Goal: Information Seeking & Learning: Learn about a topic

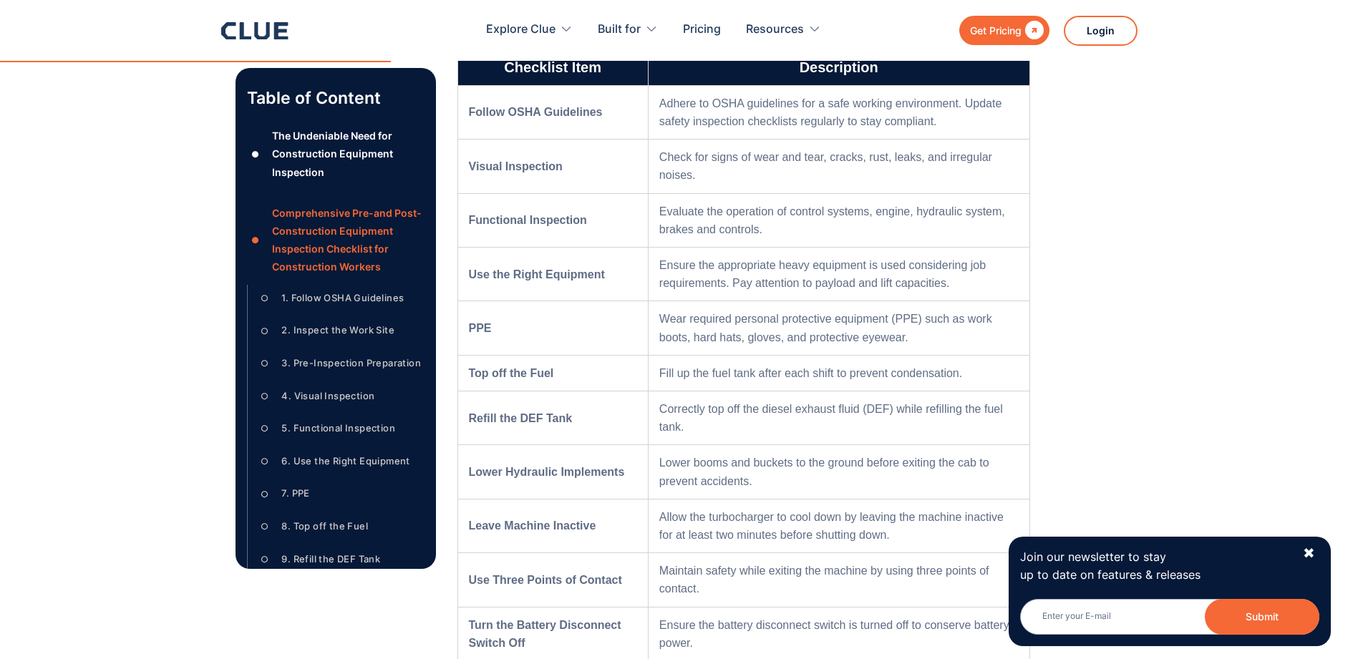
scroll to position [1718, 0]
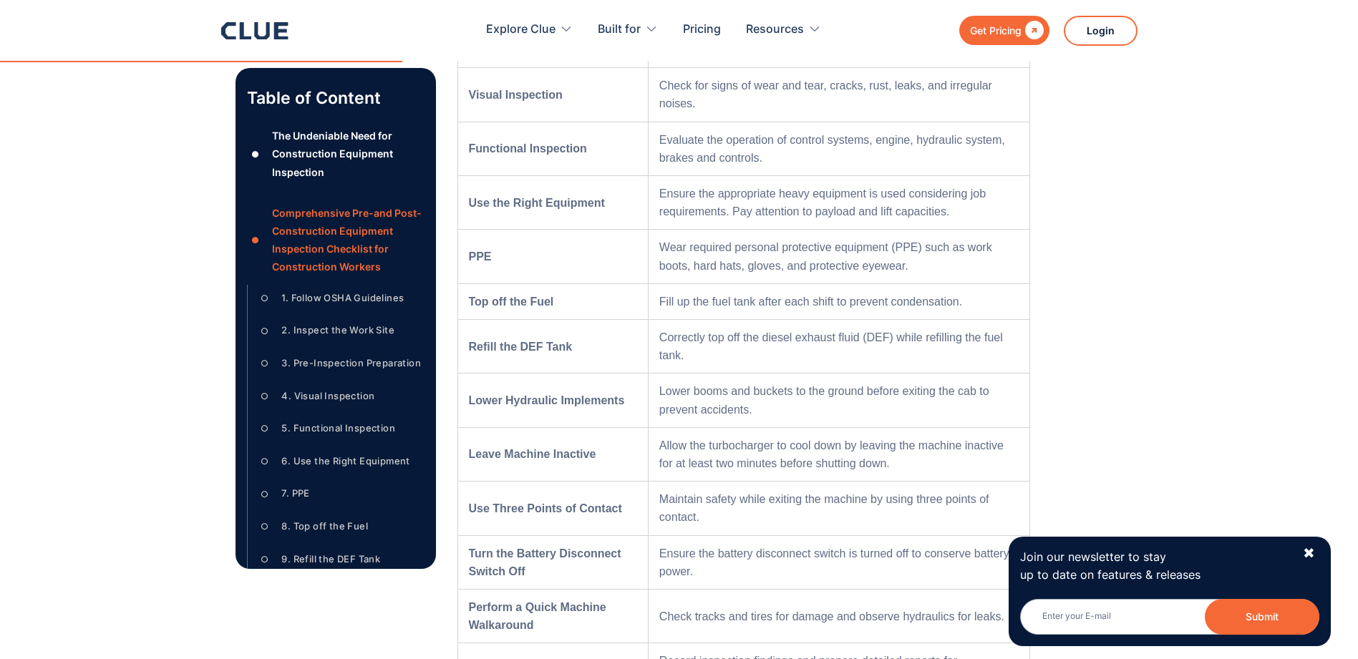
click at [362, 307] on div "1. Follow OSHA Guidelines" at bounding box center [342, 298] width 122 height 18
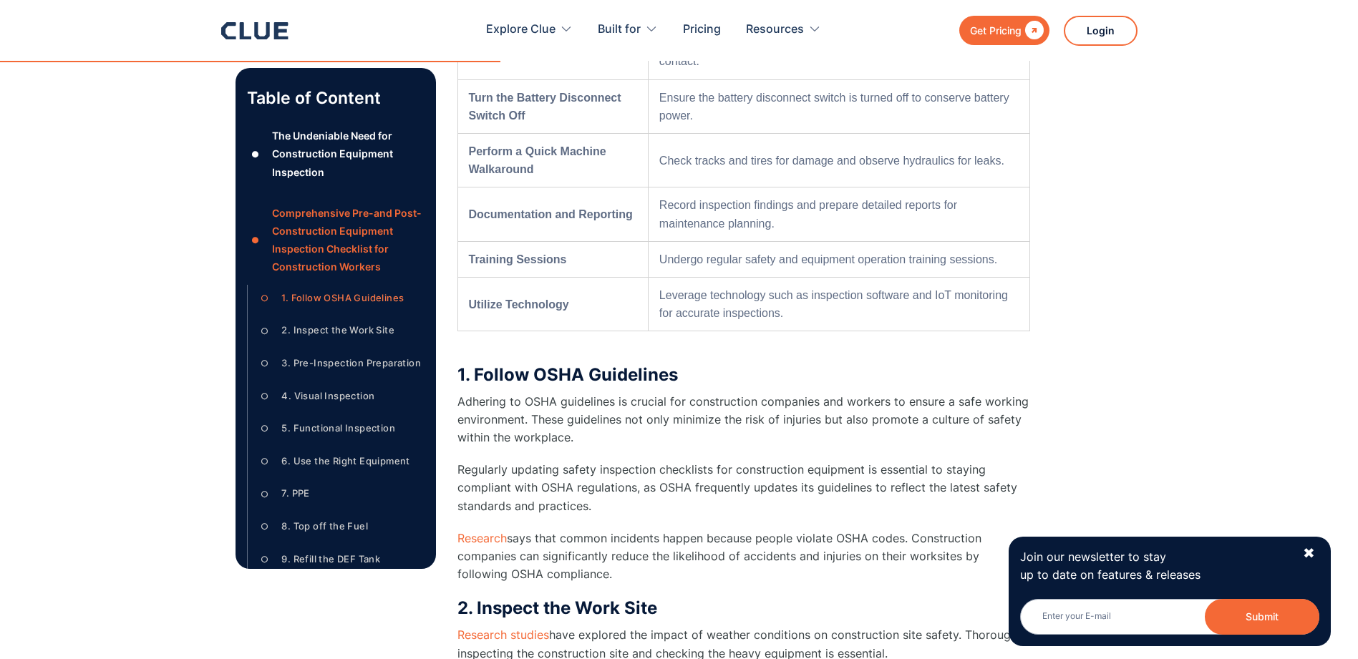
scroll to position [2304, 0]
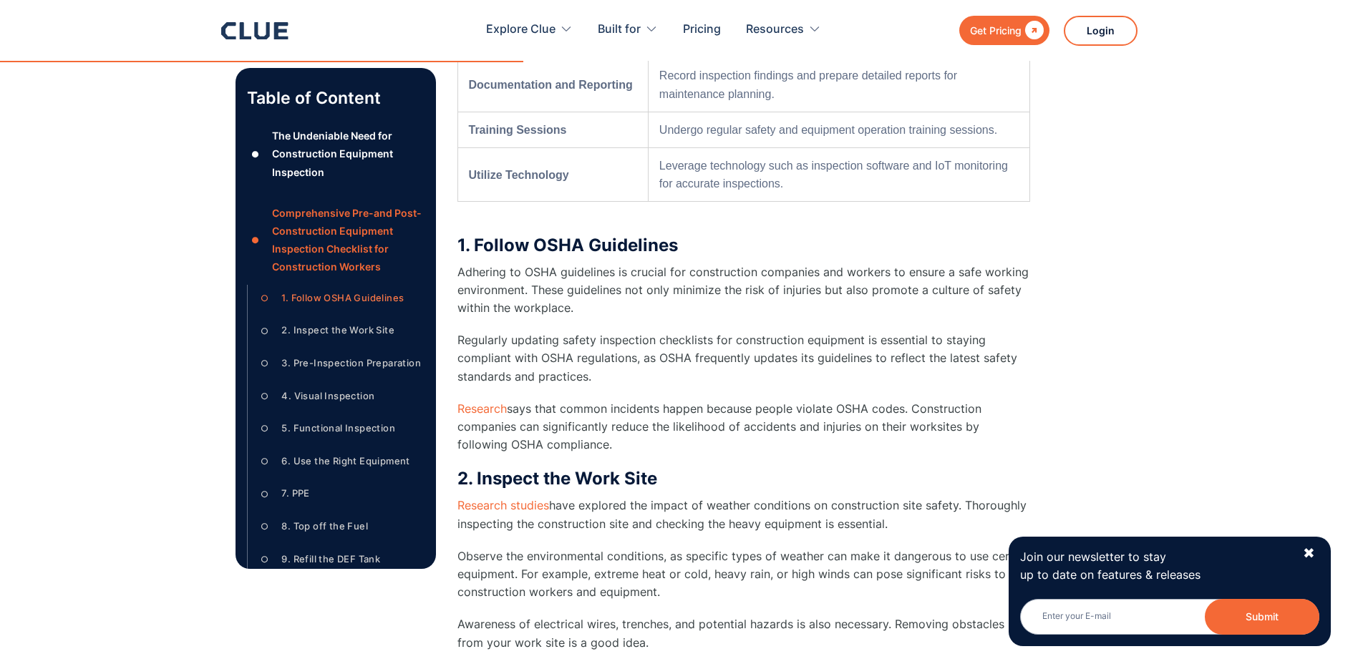
drag, startPoint x: 458, startPoint y: 271, endPoint x: 578, endPoint y: 442, distance: 209.1
click at [578, 442] on div "1. Follow OSHA Guidelines Adhering to OSHA guidelines is crucial for constructi…" at bounding box center [743, 345] width 573 height 220
drag, startPoint x: 578, startPoint y: 442, endPoint x: 514, endPoint y: 372, distance: 95.3
copy div "Adhering to OSHA guidelines is crucial for construction companies and workers t…"
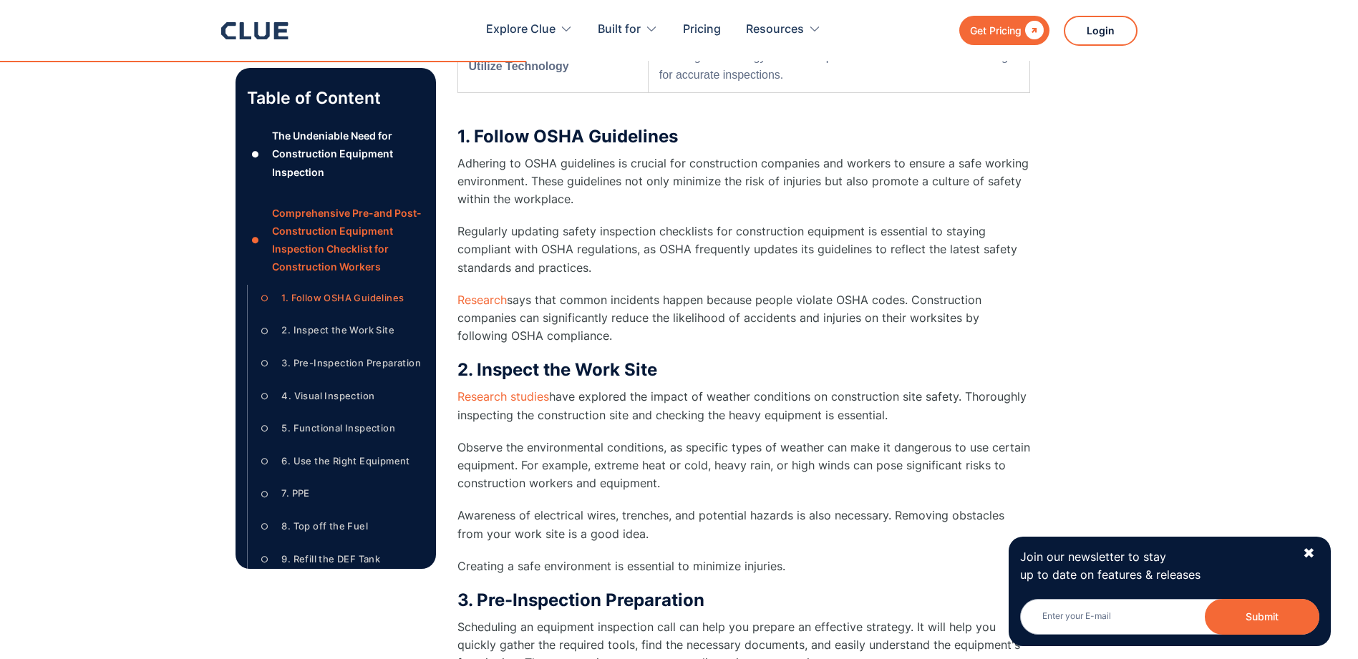
scroll to position [2590, 0]
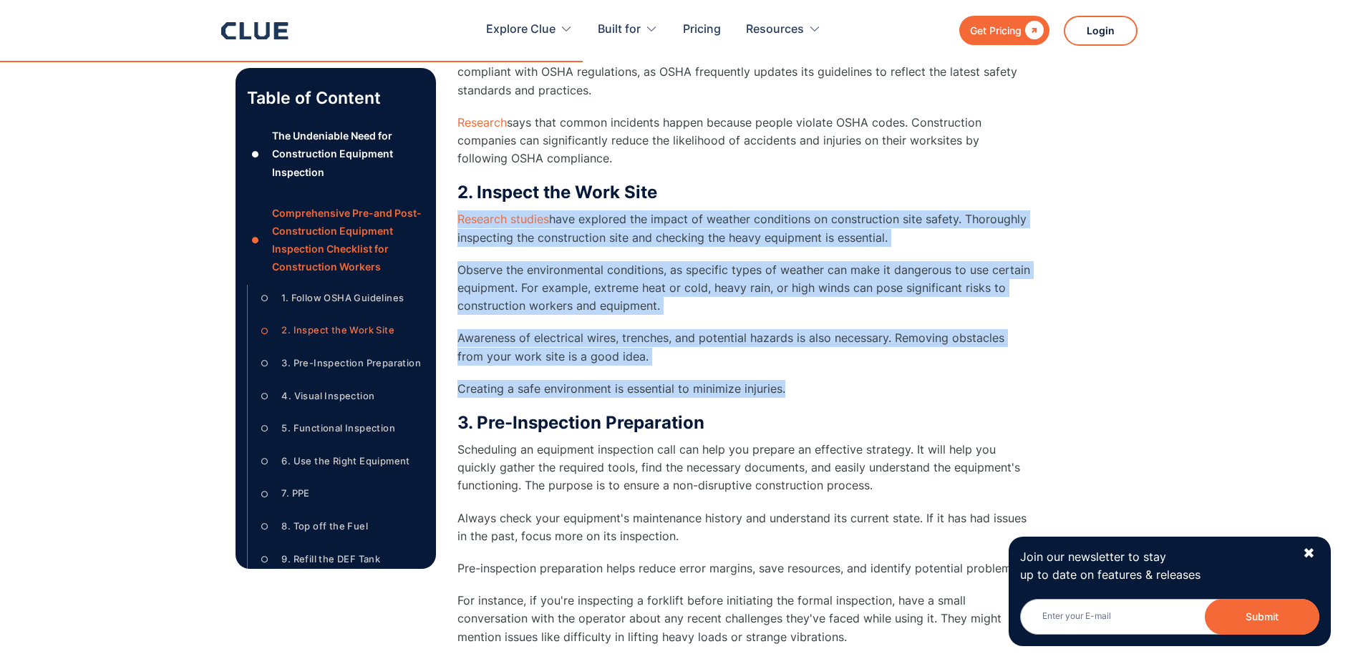
drag, startPoint x: 447, startPoint y: 219, endPoint x: 800, endPoint y: 394, distance: 393.8
drag, startPoint x: 800, startPoint y: 394, endPoint x: 702, endPoint y: 316, distance: 125.9
copy div "Research studies have explored the impact of weather conditions on construction…"
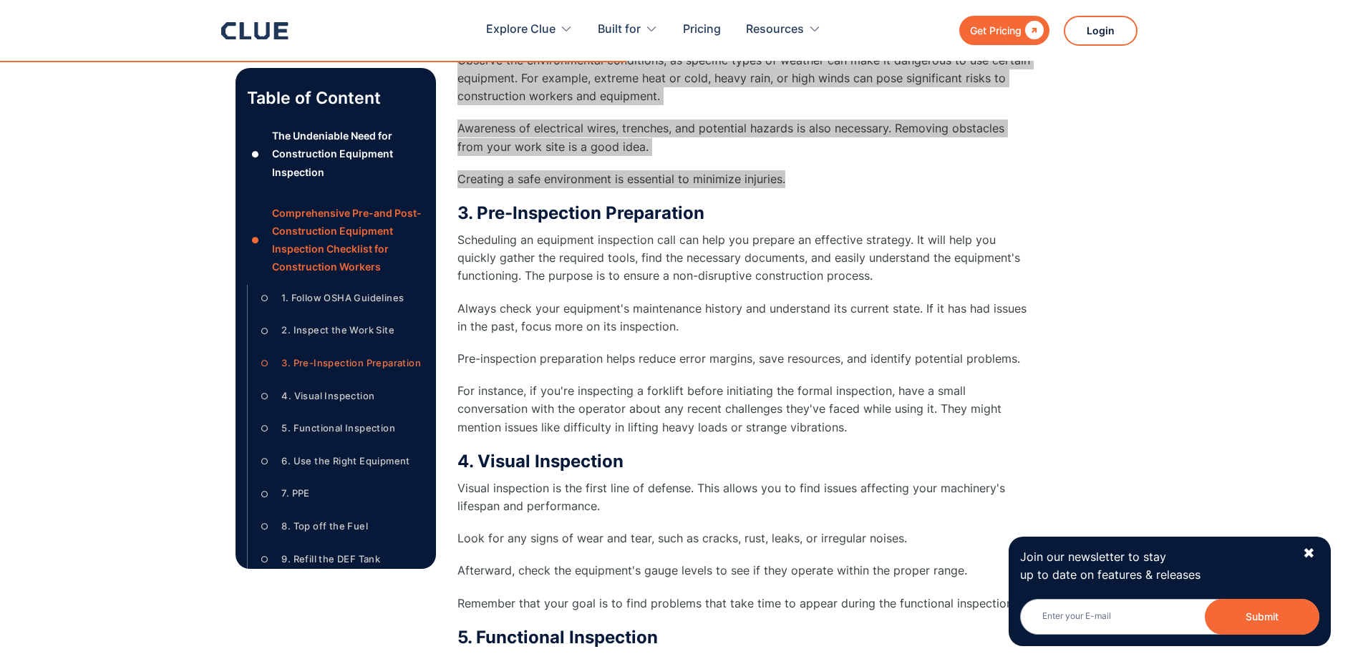
scroll to position [2805, 0]
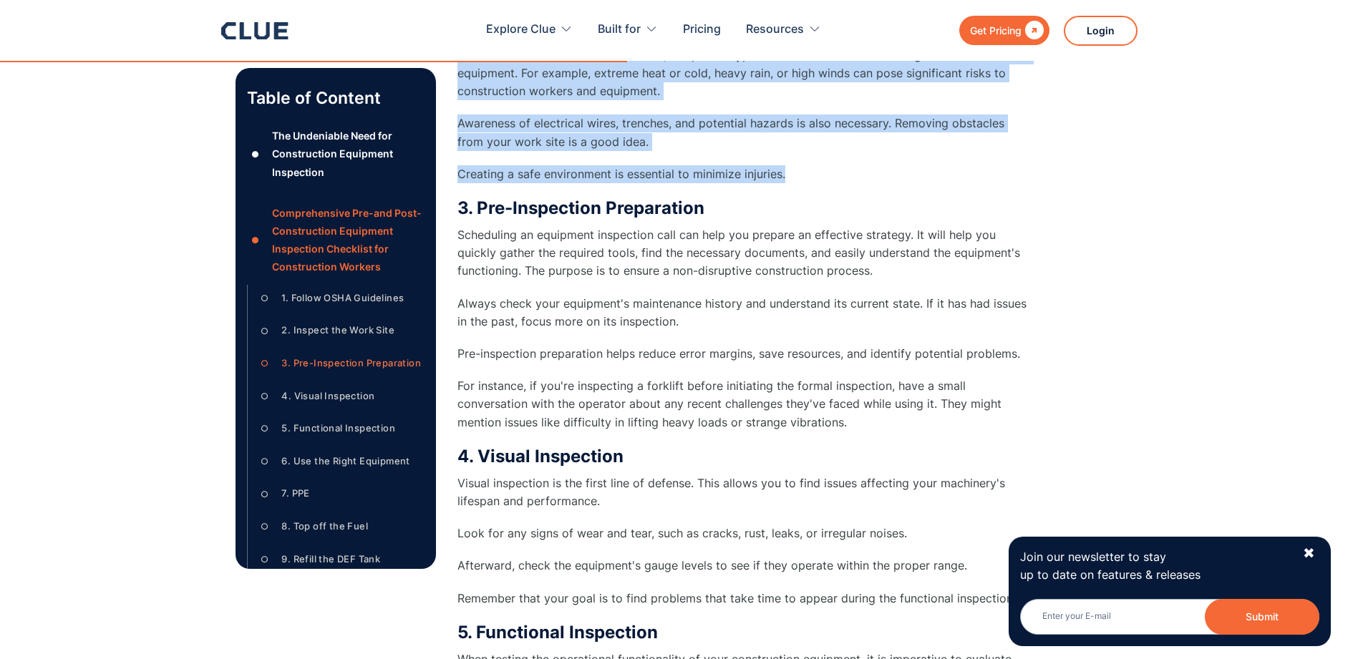
drag, startPoint x: 459, startPoint y: 238, endPoint x: 883, endPoint y: 417, distance: 460.7
click at [883, 417] on div "3. Pre-Inspection Preparation Scheduling an equipment inspection call can help …" at bounding box center [743, 315] width 573 height 234
drag, startPoint x: 883, startPoint y: 417, endPoint x: 808, endPoint y: 419, distance: 75.2
copy div "Scheduling an equipment inspection call can help you prepare an effective strat…"
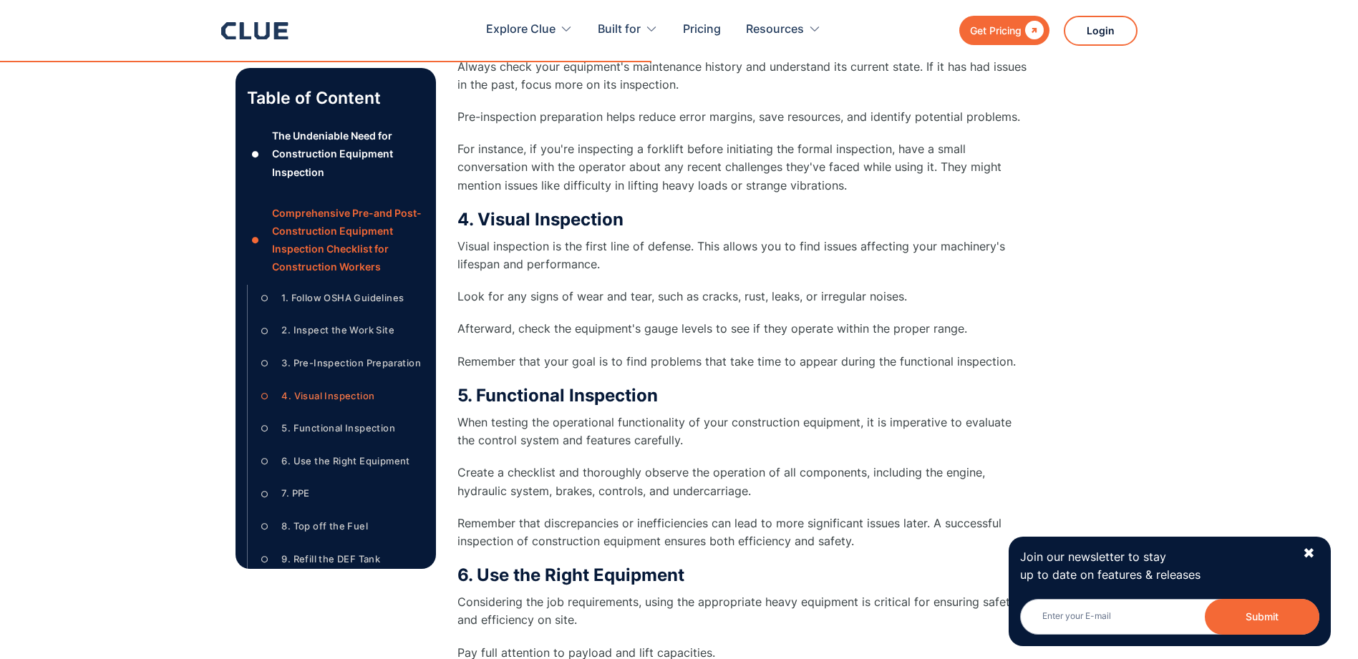
scroll to position [3091, 0]
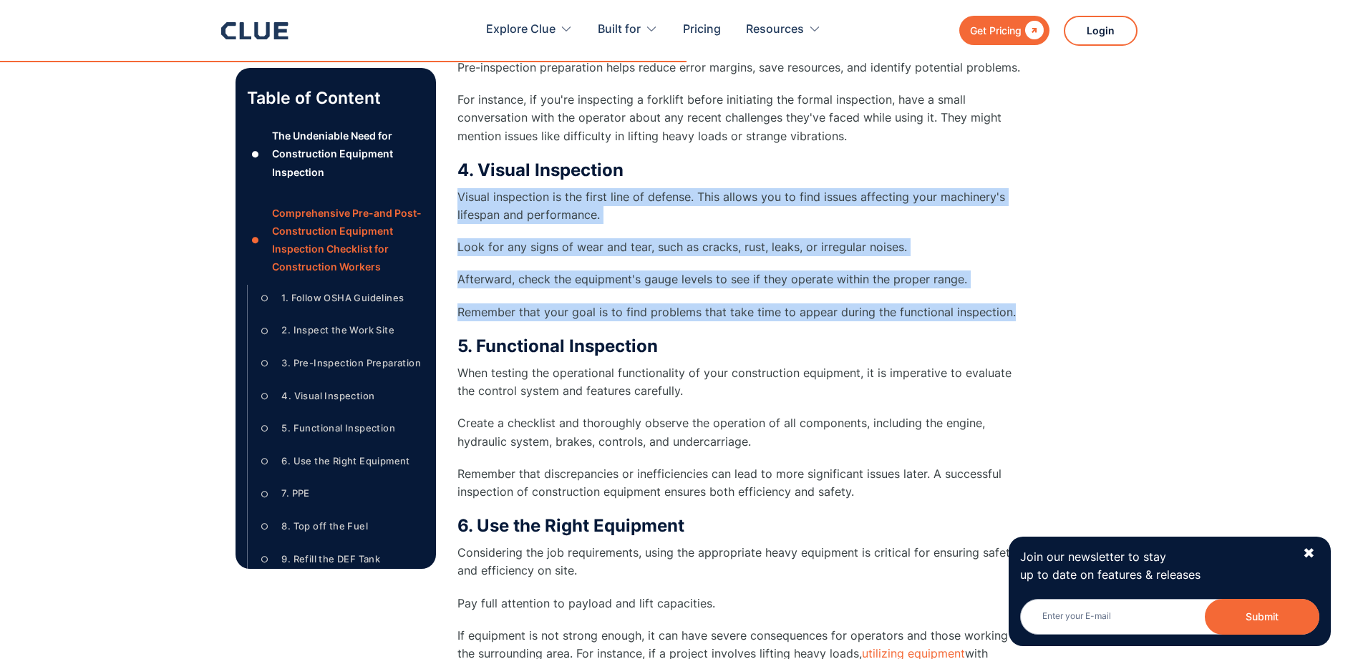
drag, startPoint x: 457, startPoint y: 196, endPoint x: 1057, endPoint y: 311, distance: 610.1
click at [1057, 311] on div "Author [PERSON_NAME] [PERSON_NAME], CEO and Co-Founder of Clue since [DATE], ex…" at bounding box center [680, 598] width 888 height 6540
copy div "Visual inspection is the first line of defense. This allows you to find issues …"
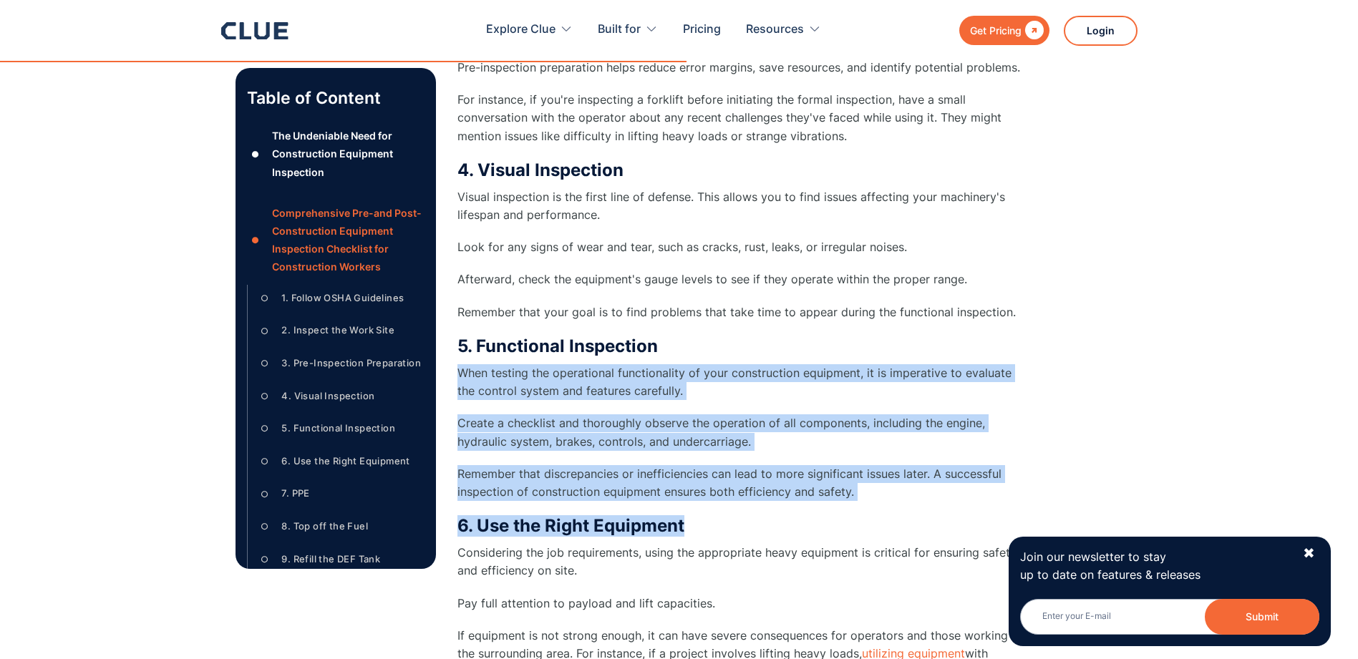
drag, startPoint x: 460, startPoint y: 372, endPoint x: 880, endPoint y: 502, distance: 440.0
click at [880, 502] on div "Comprehensive Pre-and Post-Construction Equipment Inspection Checklist for Cons…" at bounding box center [743, 205] width 573 height 4239
drag, startPoint x: 880, startPoint y: 502, endPoint x: 771, endPoint y: 487, distance: 109.9
click at [767, 487] on p "Remember that discrepancies or inefficiencies can lead to more significant issu…" at bounding box center [743, 483] width 573 height 36
drag, startPoint x: 460, startPoint y: 372, endPoint x: 868, endPoint y: 491, distance: 424.3
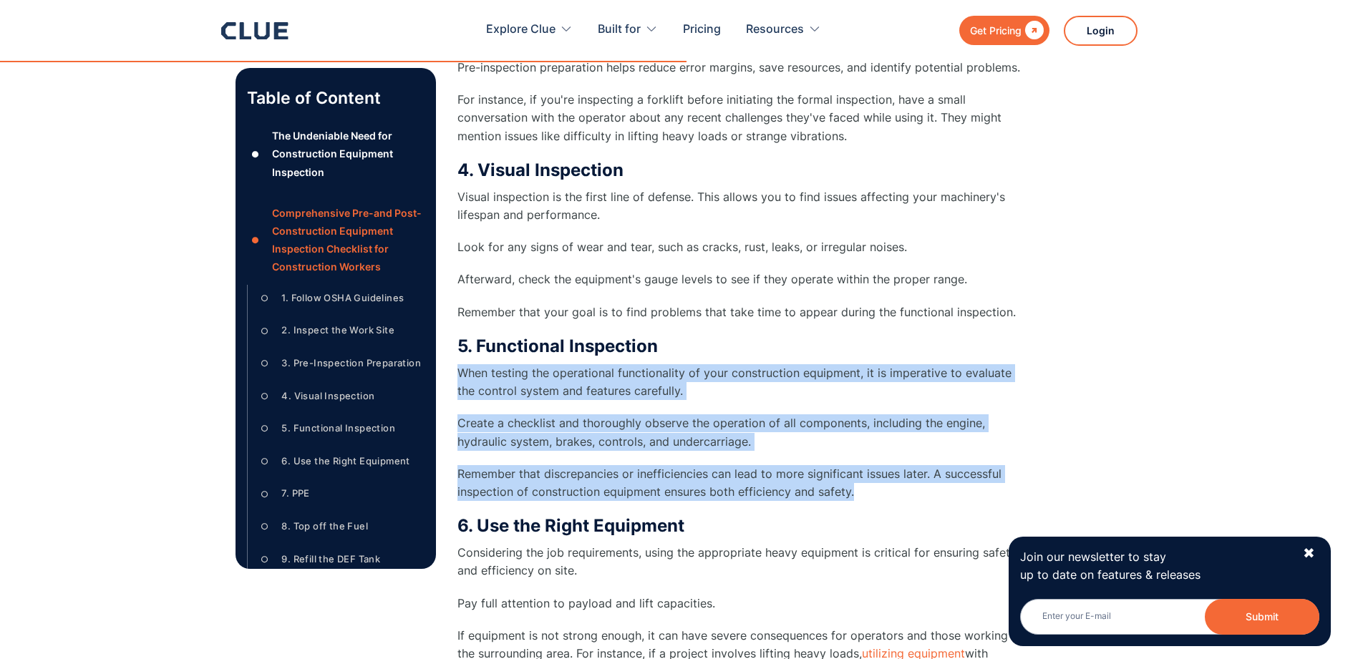
click at [868, 491] on div "5. Functional Inspection When testing the operational functionality of your con…" at bounding box center [743, 418] width 573 height 165
drag, startPoint x: 868, startPoint y: 491, endPoint x: 780, endPoint y: 485, distance: 88.3
copy div "When testing the operational functionality of your construction equipment, it i…"
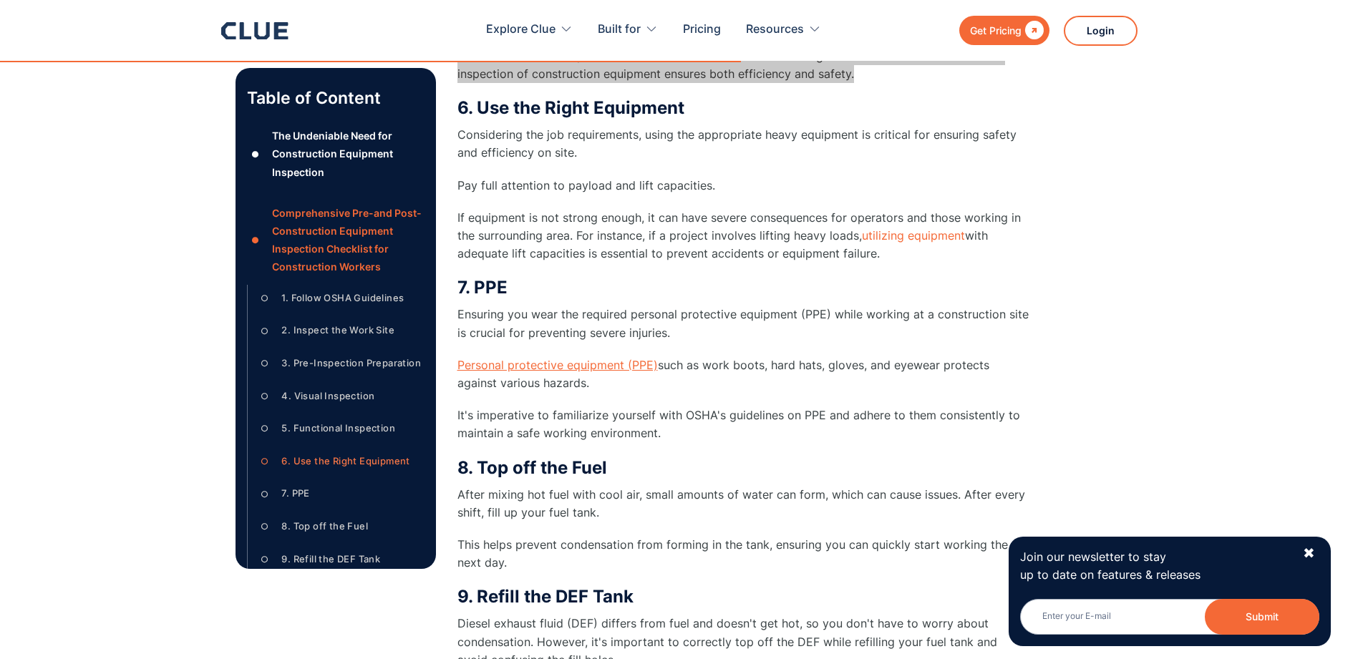
scroll to position [3521, 0]
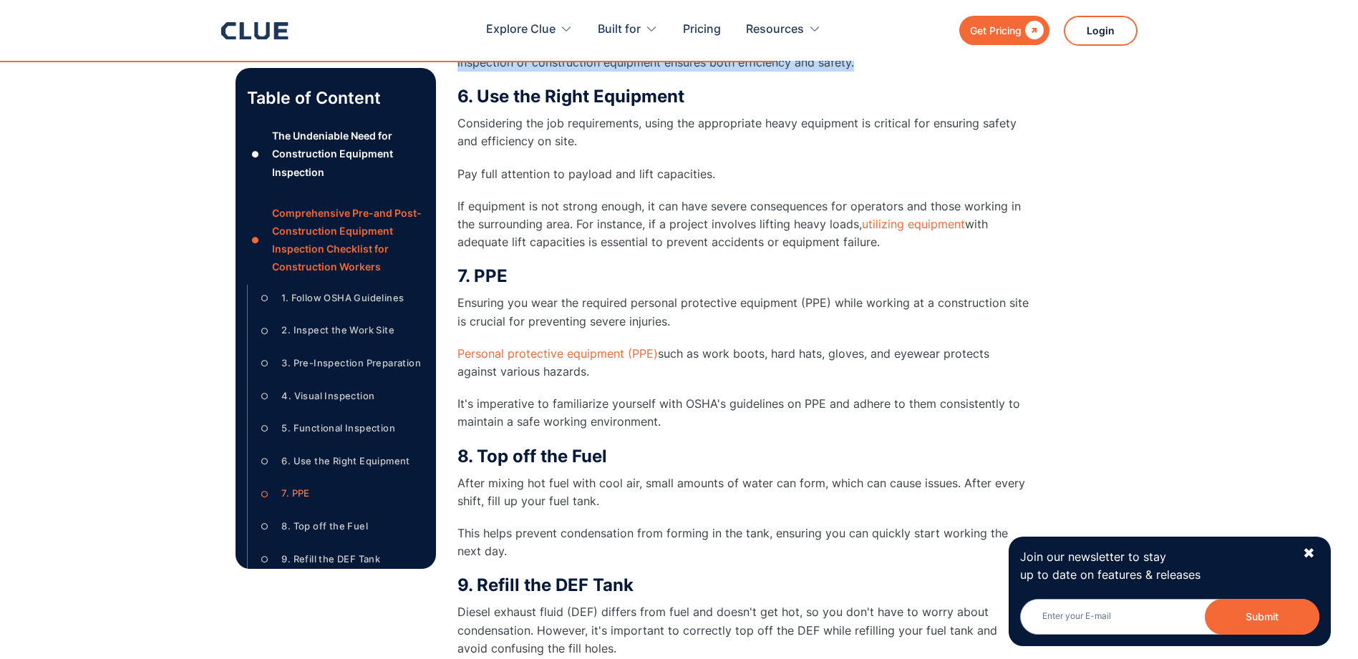
drag, startPoint x: 458, startPoint y: 302, endPoint x: 686, endPoint y: 423, distance: 257.8
click at [686, 423] on div "7. PPE Ensuring you wear the required personal protective equipment (PPE) while…" at bounding box center [743, 348] width 573 height 165
drag, startPoint x: 686, startPoint y: 423, endPoint x: 644, endPoint y: 419, distance: 41.7
copy div "Ensuring you wear the required personal protective equipment (PPE) while workin…"
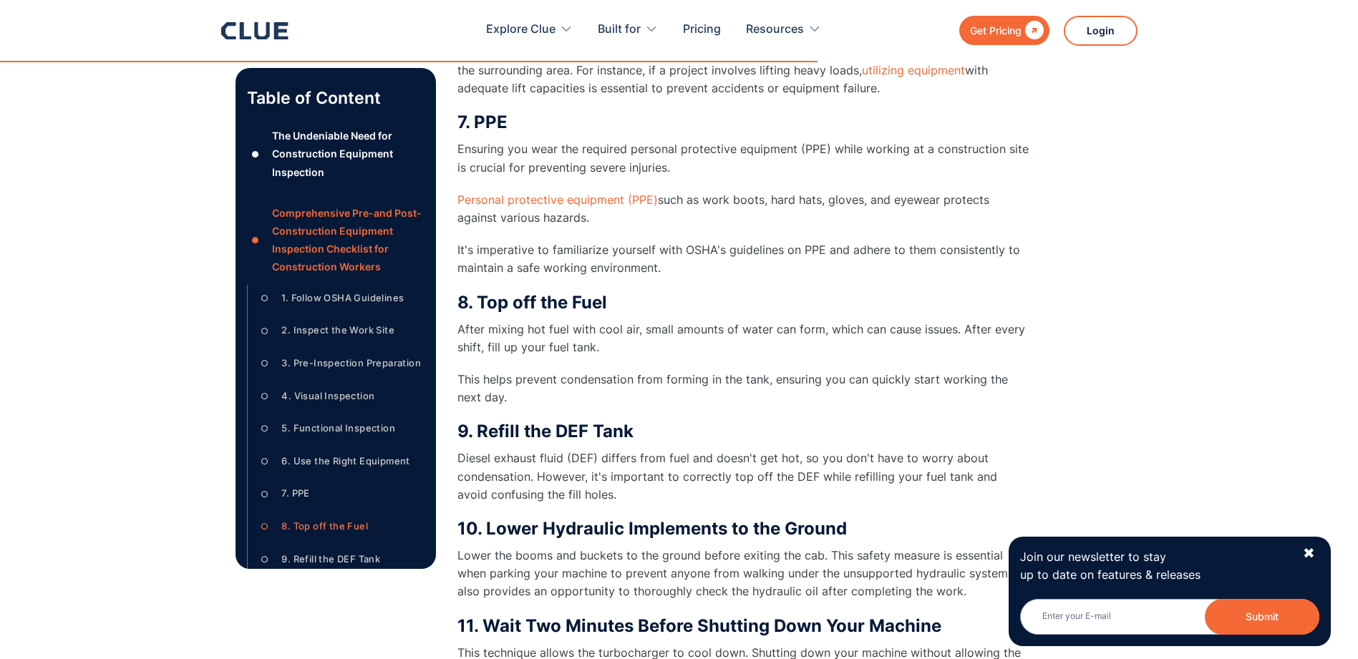
scroll to position [3736, 0]
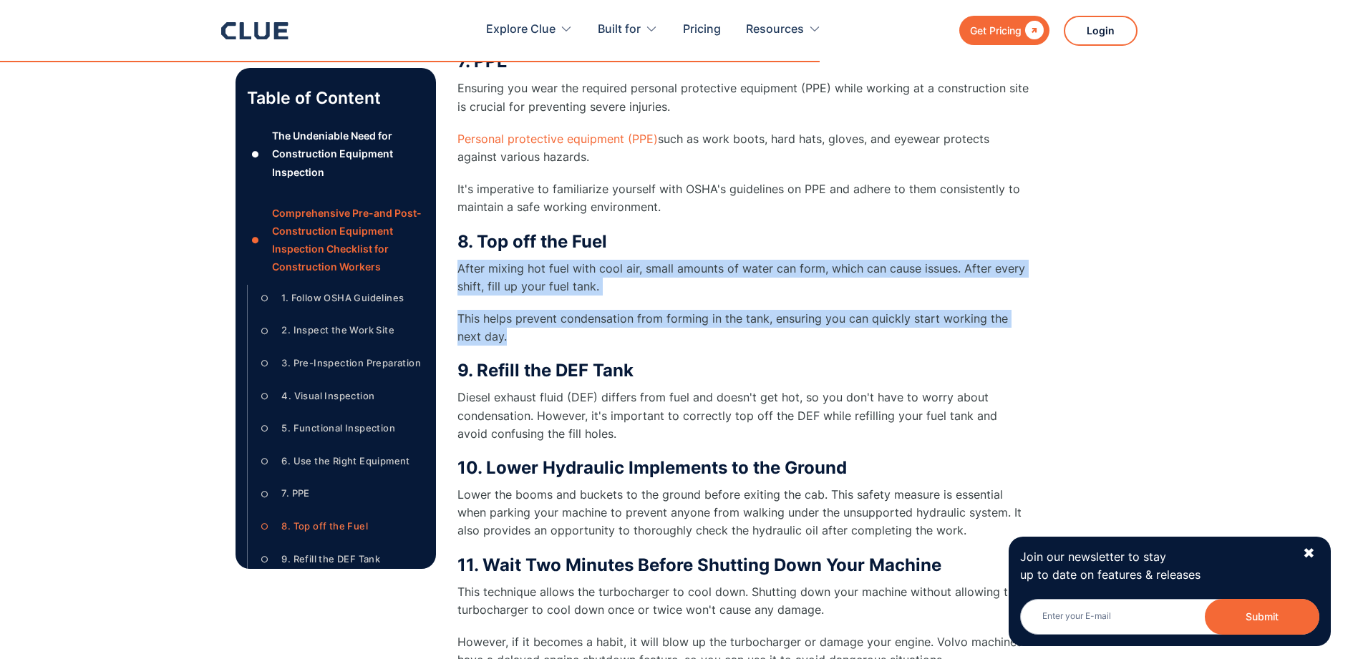
drag, startPoint x: 460, startPoint y: 269, endPoint x: 525, endPoint y: 336, distance: 93.7
click at [525, 336] on div "8. Top off the Fuel After mixing hot fuel with cool air, small amounts of water…" at bounding box center [743, 288] width 573 height 115
copy div "After mixing hot fuel with cool air, small amounts of water can form, which can…"
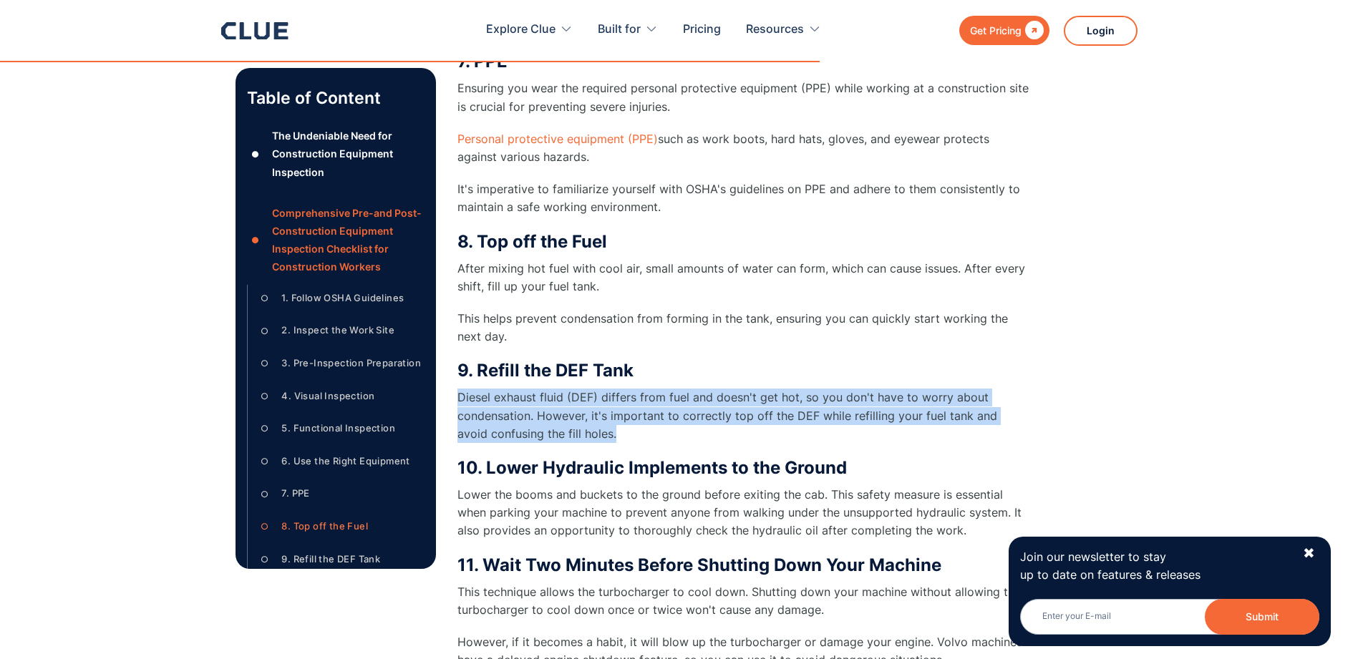
drag, startPoint x: 460, startPoint y: 396, endPoint x: 606, endPoint y: 437, distance: 151.8
click at [606, 437] on p "Diesel exhaust fluid (DEF) differs from fuel and doesn't get hot, so you don't …" at bounding box center [743, 416] width 573 height 54
drag, startPoint x: 606, startPoint y: 437, endPoint x: 558, endPoint y: 415, distance: 52.9
copy p "Diesel exhaust fluid (DEF) differs from fuel and doesn't get hot, so you don't …"
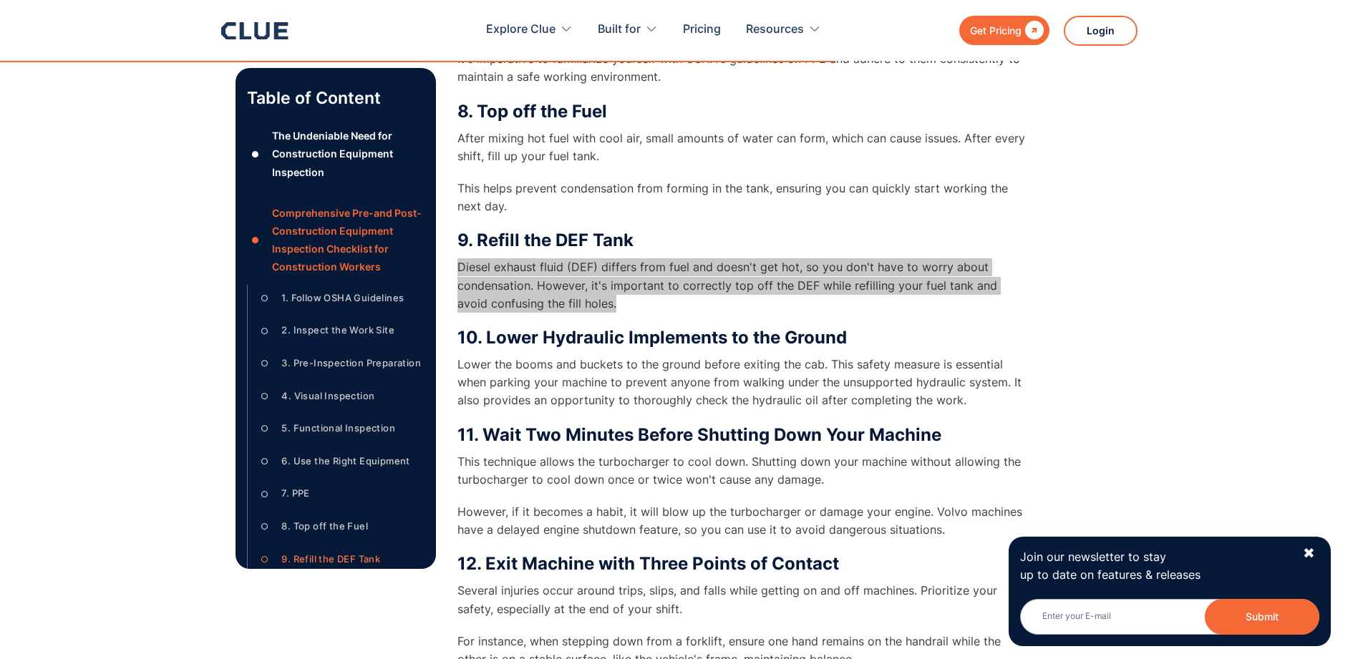
scroll to position [3879, 0]
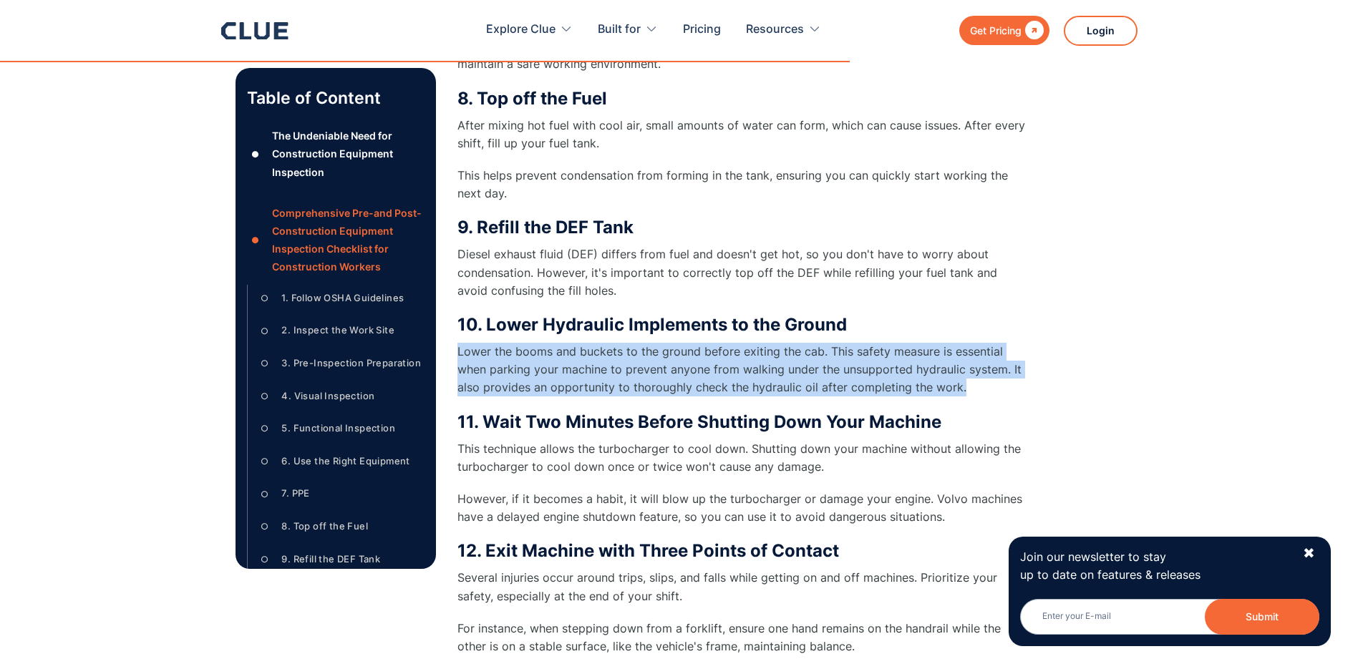
drag, startPoint x: 459, startPoint y: 352, endPoint x: 978, endPoint y: 382, distance: 519.9
click at [978, 382] on p "Lower the booms and buckets to the ground before exiting the cab. This safety m…" at bounding box center [743, 370] width 573 height 54
drag, startPoint x: 978, startPoint y: 382, endPoint x: 888, endPoint y: 382, distance: 89.5
copy p "Lower the booms and buckets to the ground before exiting the cab. This safety m…"
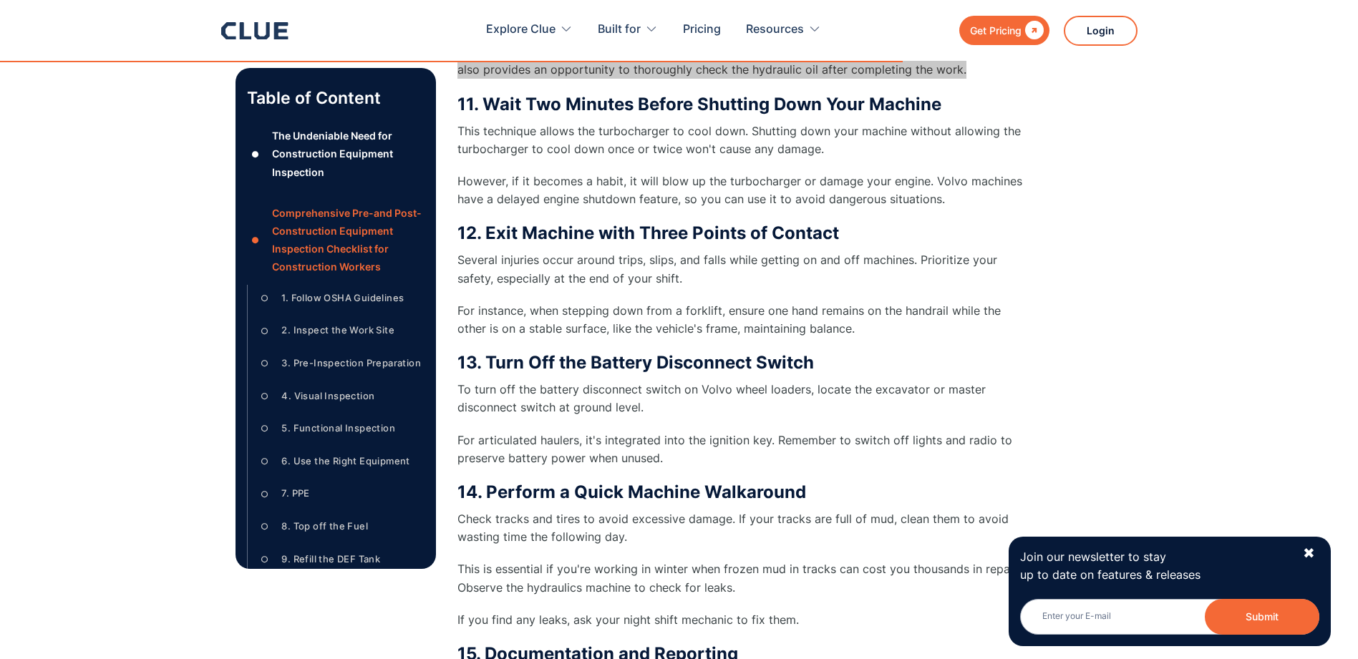
scroll to position [4237, 0]
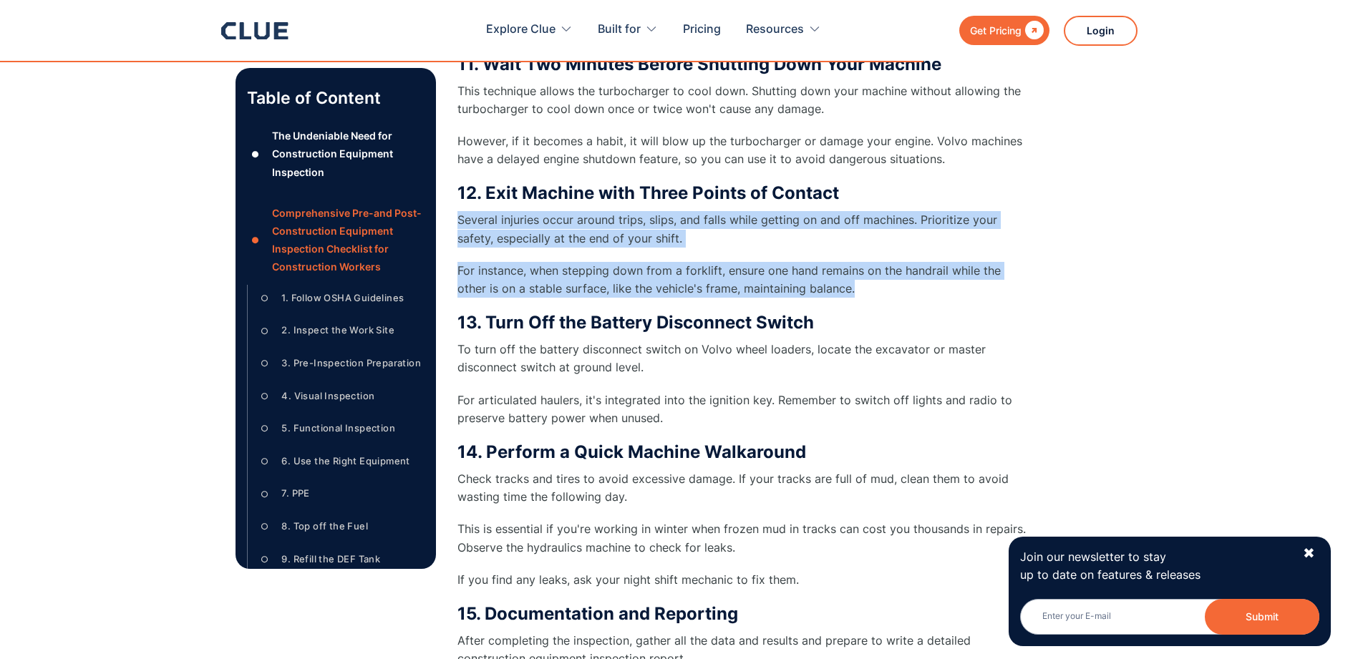
drag, startPoint x: 459, startPoint y: 222, endPoint x: 881, endPoint y: 294, distance: 428.5
click at [881, 294] on div "12. Exit Machine with Three Points of Contact Several injuries occur around tri…" at bounding box center [743, 240] width 573 height 115
drag, startPoint x: 881, startPoint y: 294, endPoint x: 773, endPoint y: 284, distance: 108.6
copy div "Several injuries occur around trips, slips, and falls while getting on and off …"
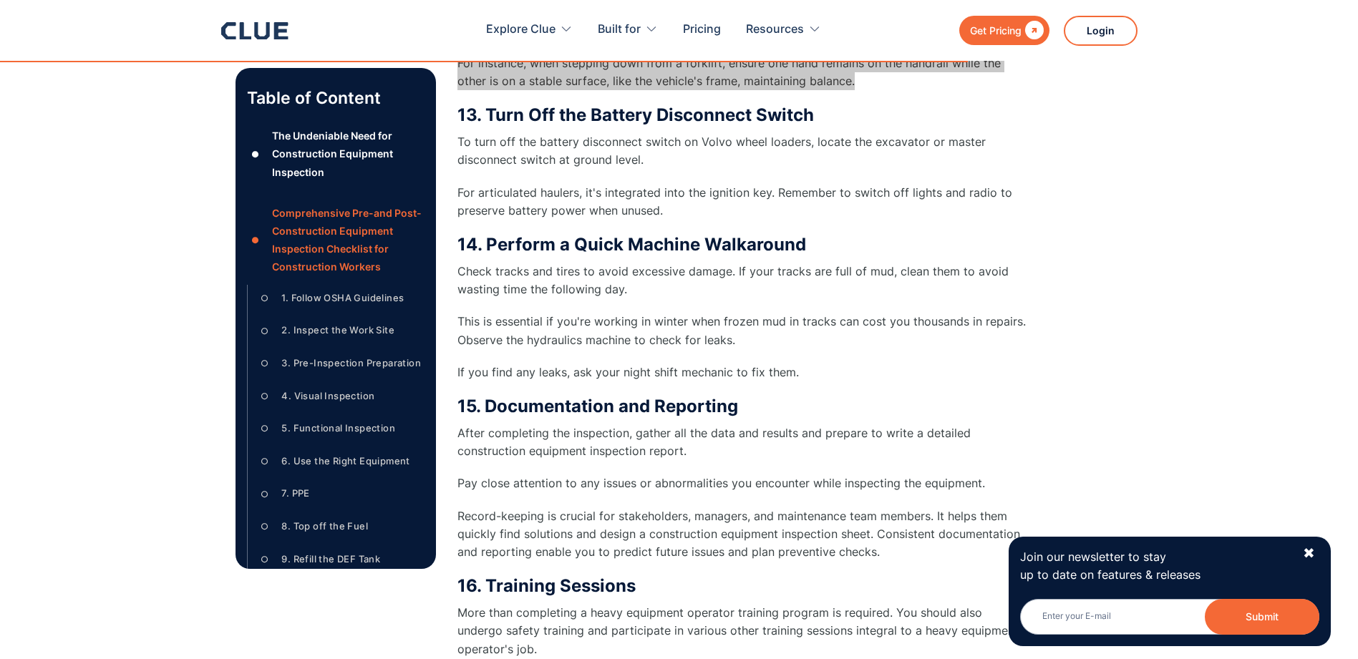
scroll to position [4451, 0]
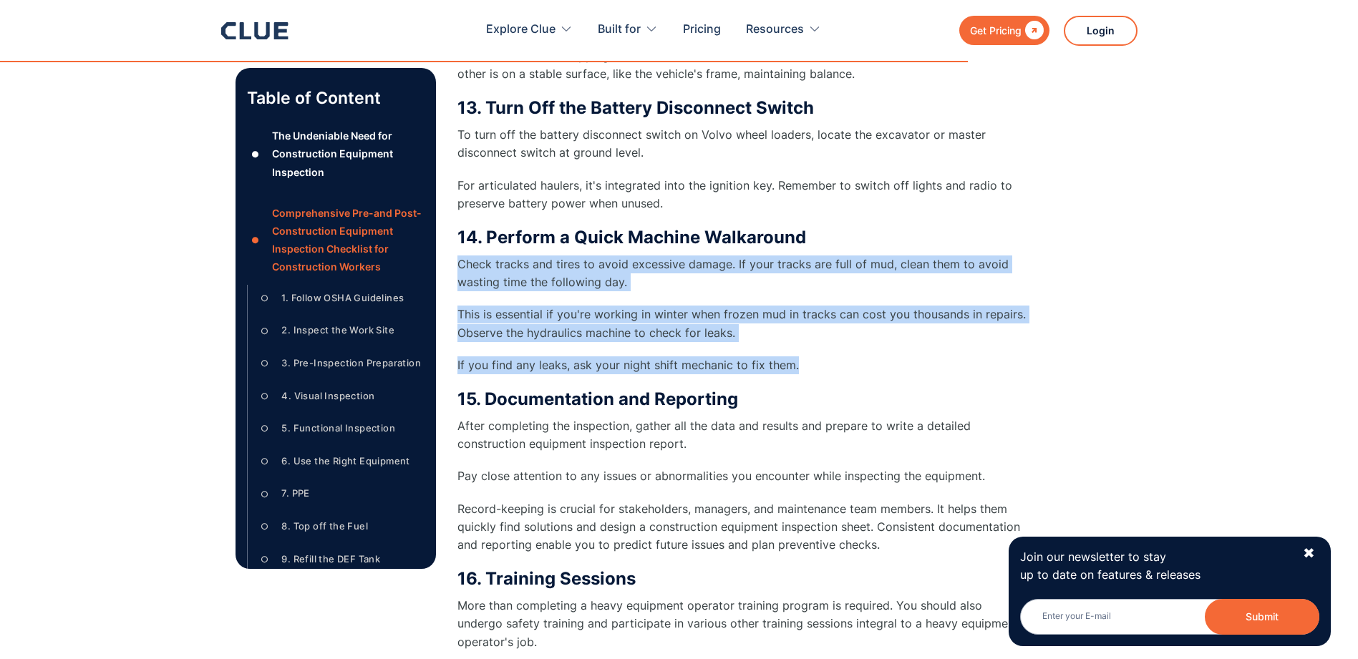
drag, startPoint x: 460, startPoint y: 263, endPoint x: 818, endPoint y: 365, distance: 372.8
click at [818, 365] on div "14. Perform a Quick Machine Walkaround Check tracks and tires to avoid excessiv…" at bounding box center [743, 300] width 573 height 147
drag, startPoint x: 818, startPoint y: 365, endPoint x: 682, endPoint y: 321, distance: 143.5
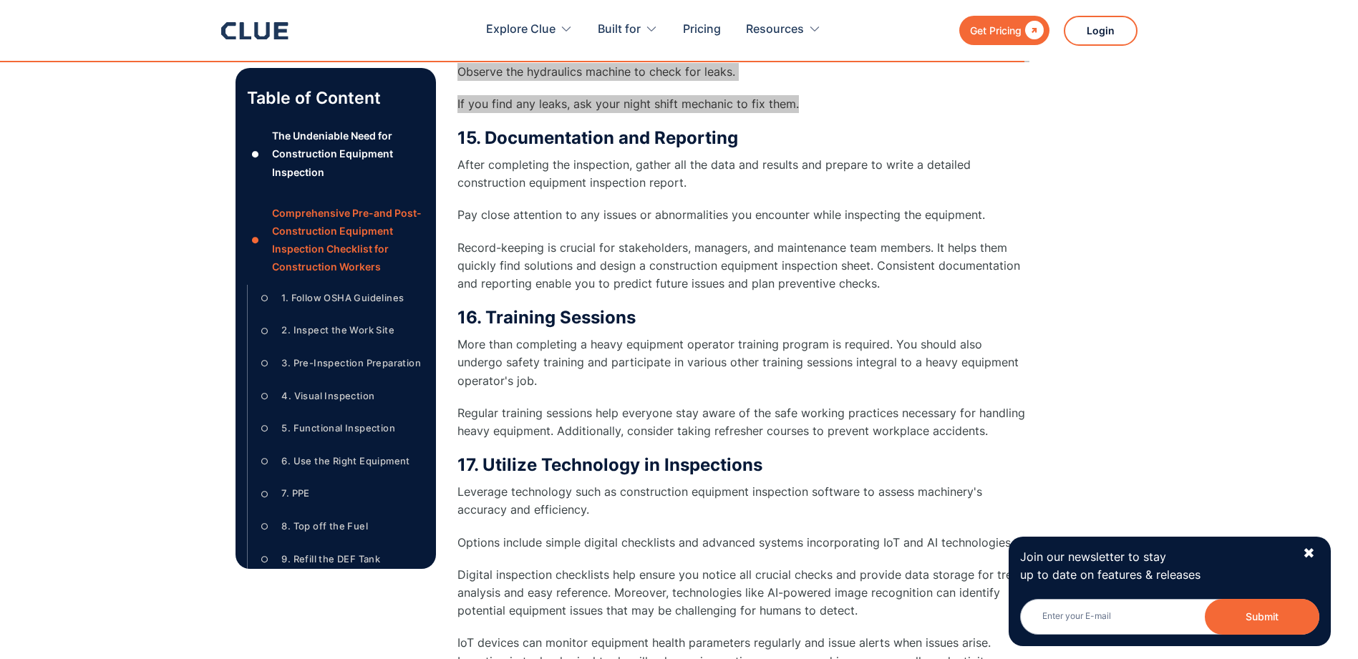
scroll to position [4738, 0]
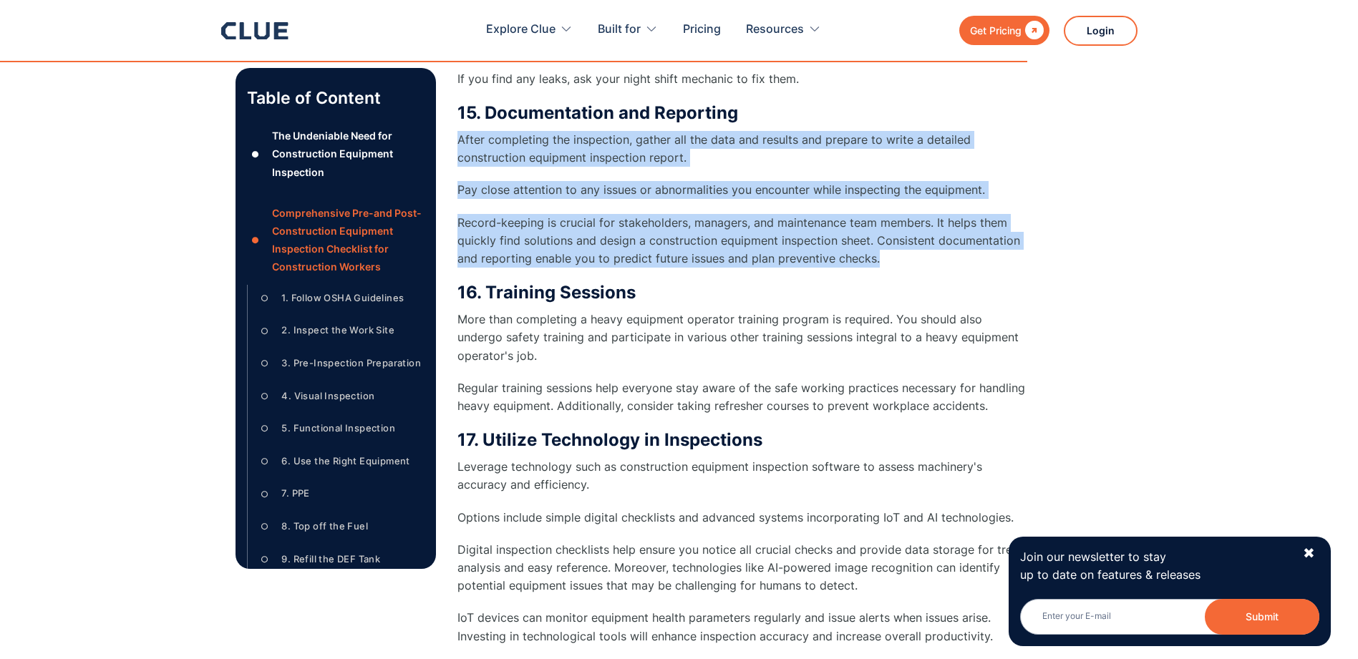
drag, startPoint x: 459, startPoint y: 138, endPoint x: 896, endPoint y: 266, distance: 455.6
click at [896, 266] on div "15. Documentation and Reporting After completing the inspection, gather all the…" at bounding box center [743, 184] width 573 height 165
drag, startPoint x: 896, startPoint y: 266, endPoint x: 825, endPoint y: 251, distance: 72.3
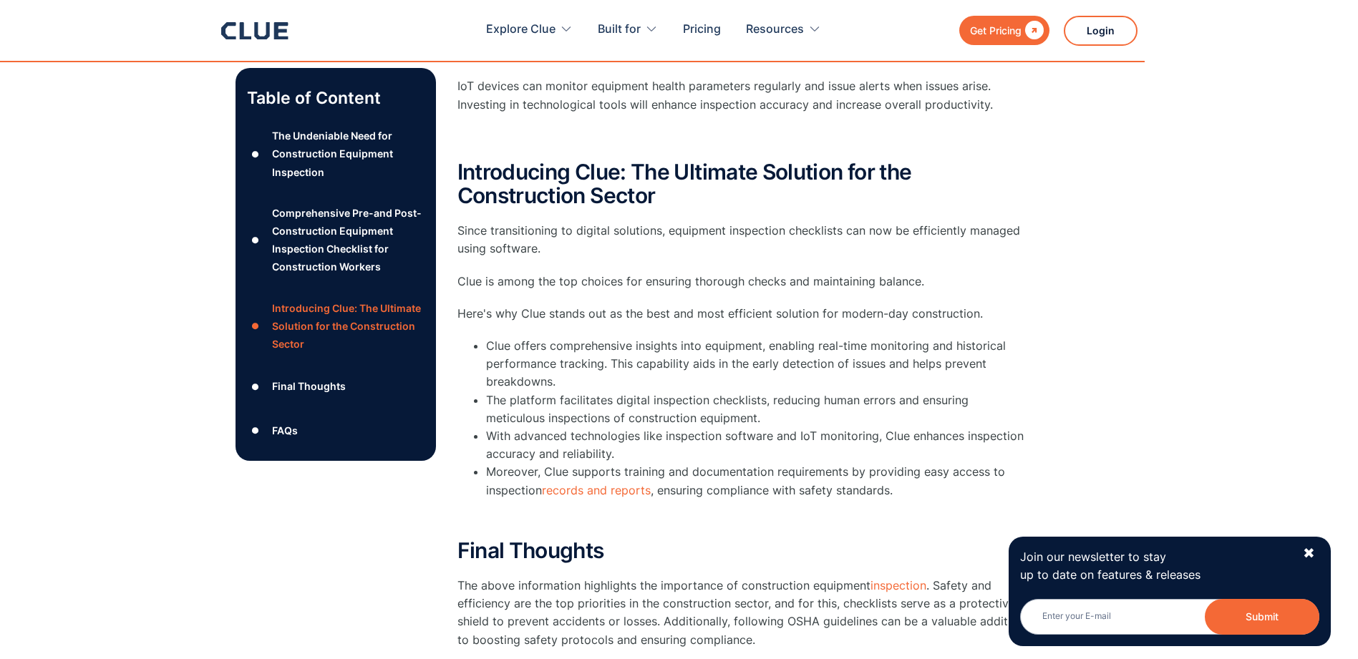
scroll to position [5311, 0]
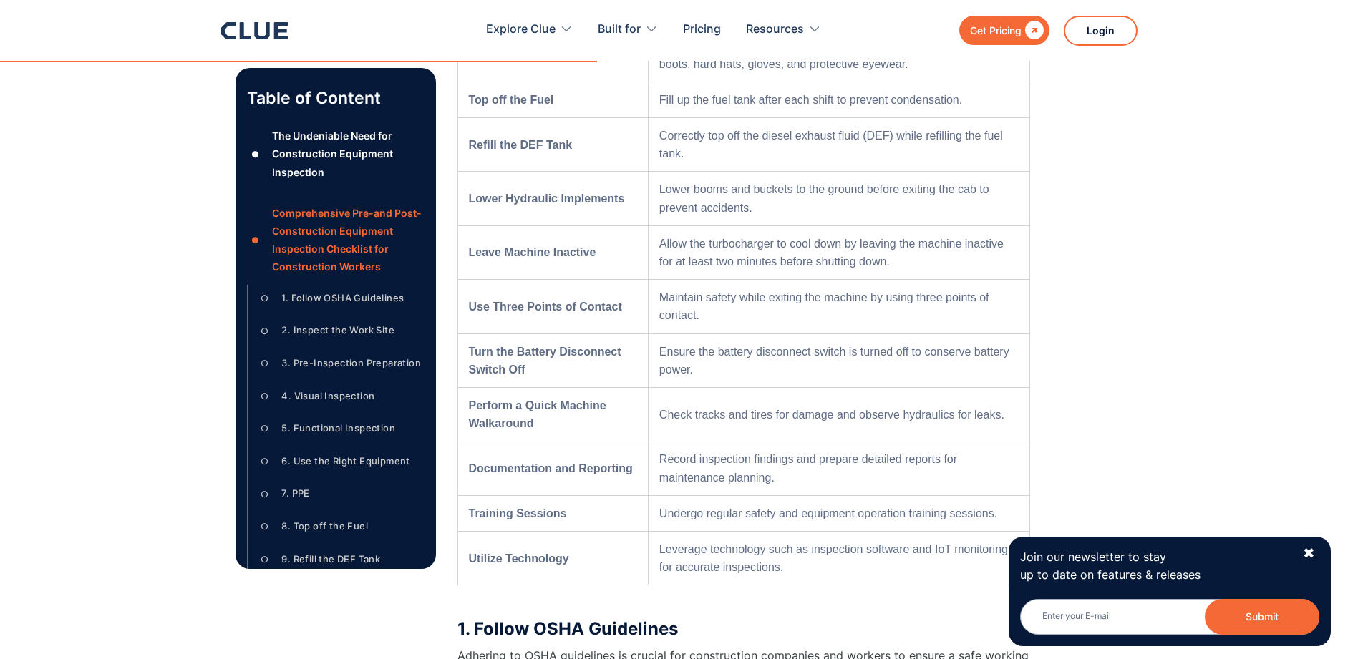
scroll to position [1718, 0]
